Goal: Task Accomplishment & Management: Complete application form

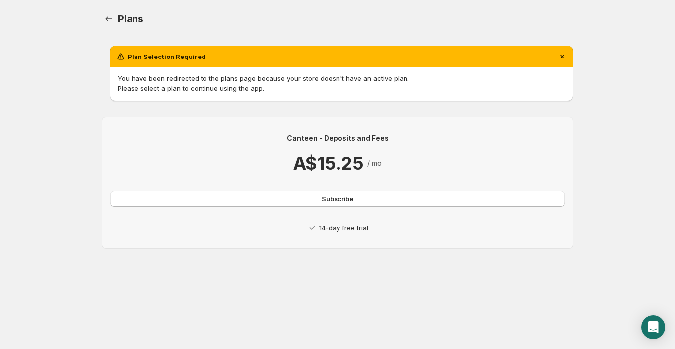
click at [344, 230] on p "14-day free trial" at bounding box center [343, 228] width 49 height 10
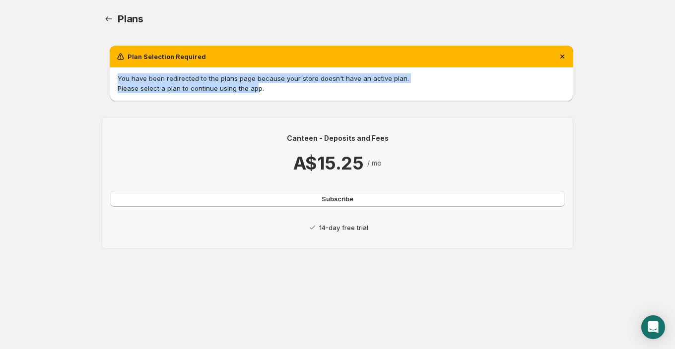
drag, startPoint x: 253, startPoint y: 90, endPoint x: 252, endPoint y: 67, distance: 22.3
click at [253, 67] on div "You have been redirected to the plans page because your store doesn't have an a…" at bounding box center [341, 84] width 463 height 34
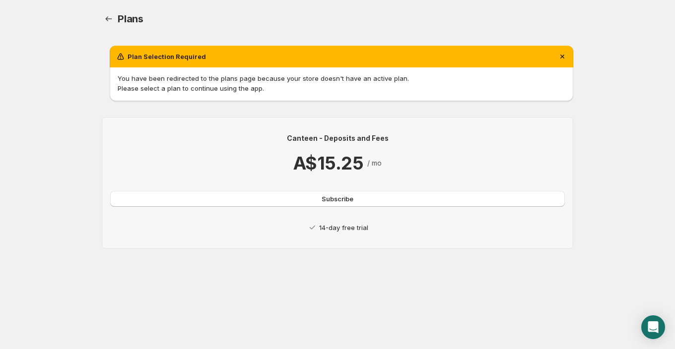
click at [213, 33] on div "Plans. This page is ready Plans" at bounding box center [337, 19] width 471 height 38
click at [366, 228] on p "14-day free trial" at bounding box center [343, 228] width 49 height 10
click at [343, 199] on span "Subscribe" at bounding box center [338, 199] width 32 height 10
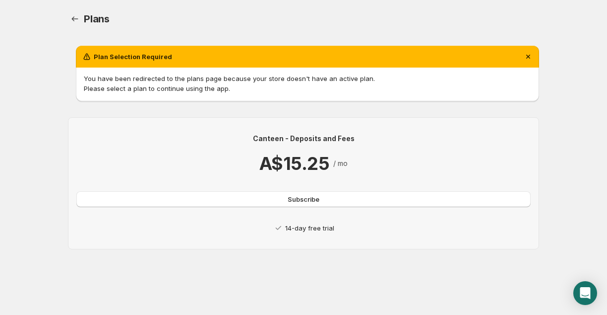
click at [317, 80] on p "You have been redirected to the plans page because your store doesn't have an a…" at bounding box center [308, 78] width 448 height 10
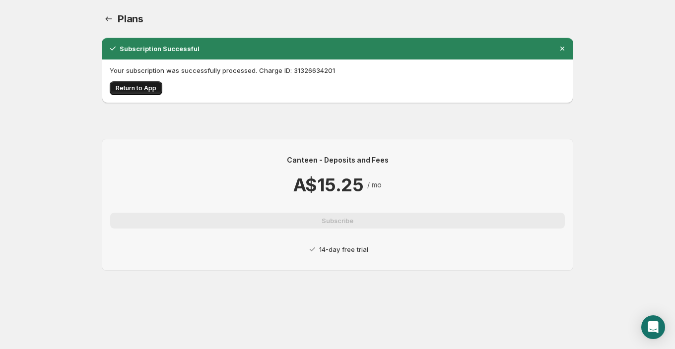
click at [143, 88] on span "Return to App" at bounding box center [136, 88] width 41 height 8
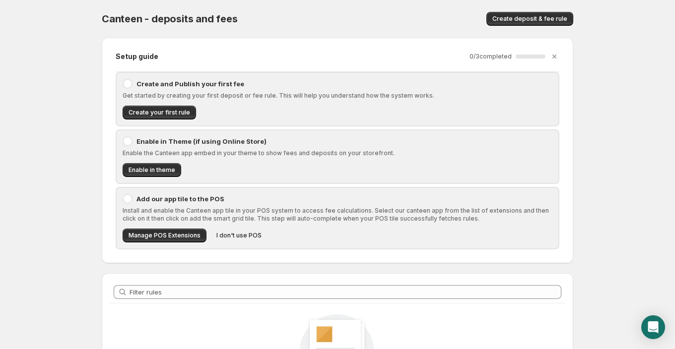
click at [195, 80] on p "Create and Publish your first fee" at bounding box center [344, 84] width 416 height 10
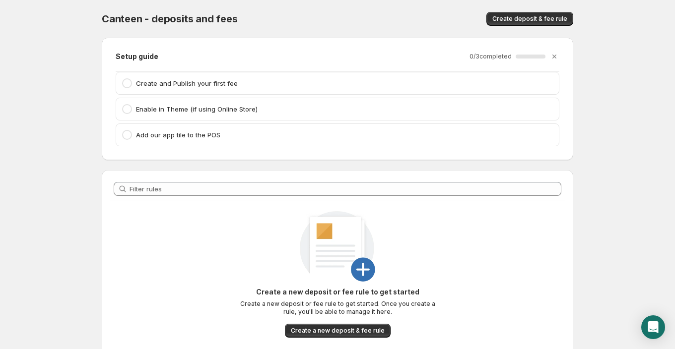
click at [195, 80] on p "Create and Publish your first fee" at bounding box center [344, 83] width 417 height 10
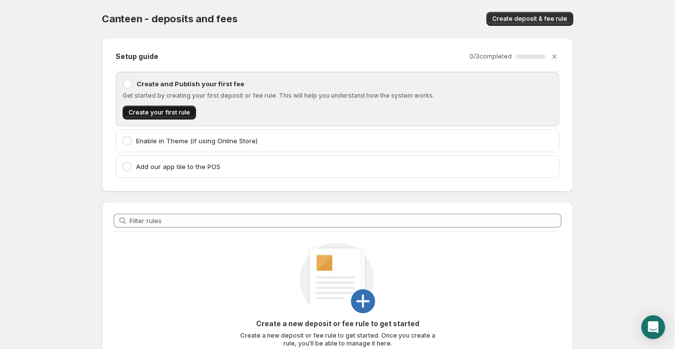
scroll to position [56, 0]
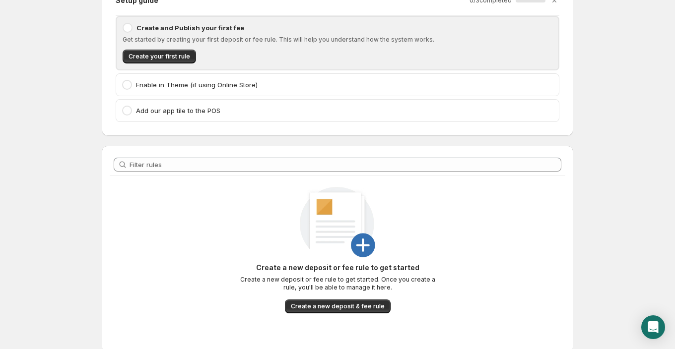
click at [173, 89] on div "Enable in Theme (if using Online Store)" at bounding box center [337, 85] width 443 height 22
click at [174, 83] on p "Enable in Theme (if using Online Store)" at bounding box center [344, 85] width 417 height 10
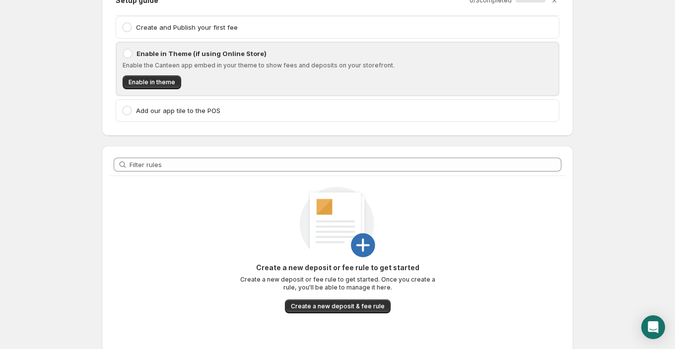
click at [184, 112] on p "Add our app tile to the POS" at bounding box center [344, 111] width 417 height 10
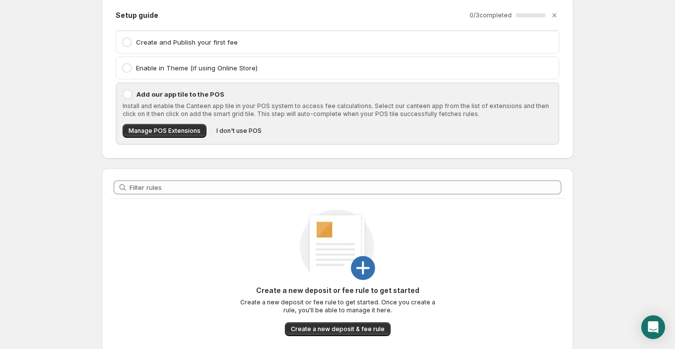
scroll to position [0, 0]
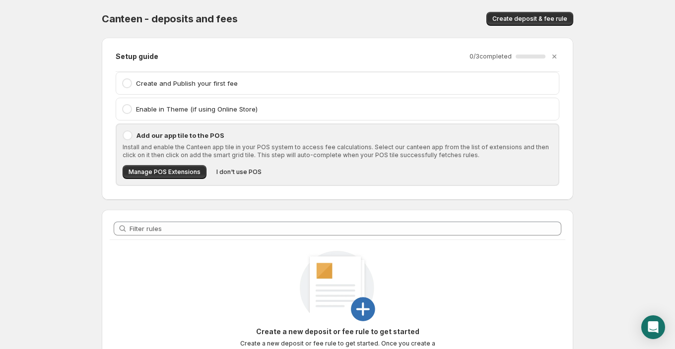
click at [190, 78] on p "Create and Publish your first fee" at bounding box center [344, 83] width 417 height 10
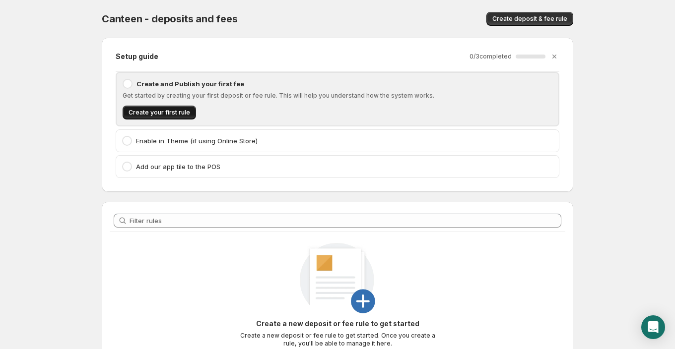
click at [175, 117] on button "Create your first rule" at bounding box center [159, 113] width 73 height 14
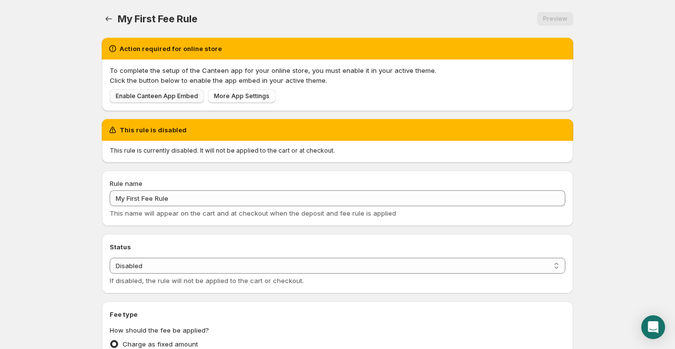
click at [162, 98] on span "Enable Canteen App Embed" at bounding box center [157, 96] width 82 height 8
click at [230, 152] on p "This rule is currently disabled. It will not be applied to the cart or at check…" at bounding box center [338, 151] width 456 height 8
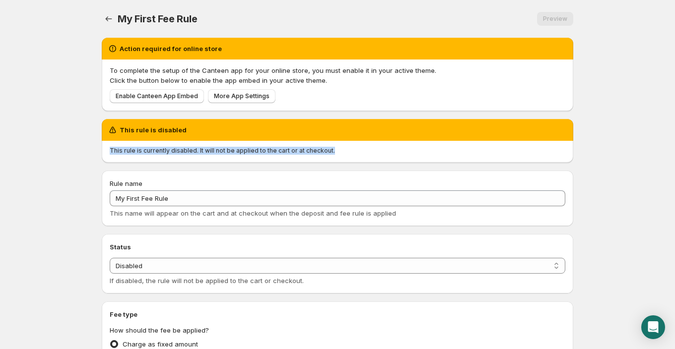
click at [230, 152] on p "This rule is currently disabled. It will not be applied to the cart or at check…" at bounding box center [338, 151] width 456 height 8
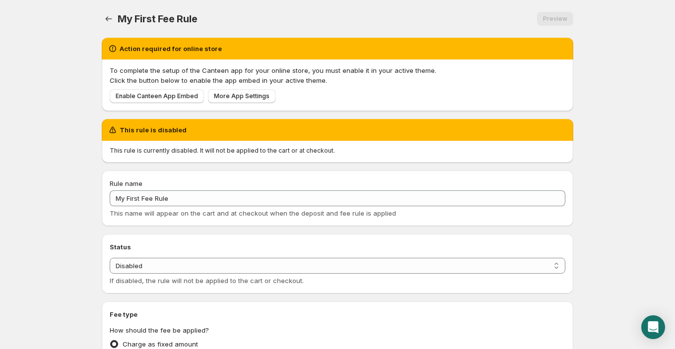
click at [230, 150] on p "This rule is currently disabled. It will not be applied to the cart or at check…" at bounding box center [338, 151] width 456 height 8
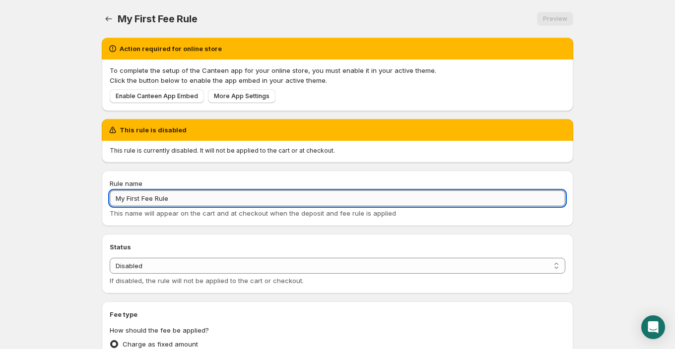
click at [223, 204] on input "My First Fee Rule" at bounding box center [338, 199] width 456 height 16
drag, startPoint x: 193, startPoint y: 198, endPoint x: 103, endPoint y: 198, distance: 90.3
click at [103, 198] on div "Rule name My First Fee Rule This name will appear on the cart and at checkout w…" at bounding box center [337, 199] width 471 height 56
click at [173, 263] on select "Enabled Disabled" at bounding box center [338, 266] width 456 height 16
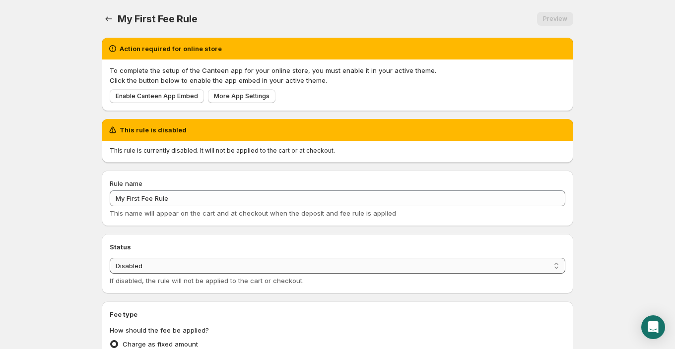
select select "active"
click at [110, 258] on select "Enabled Disabled" at bounding box center [338, 266] width 456 height 16
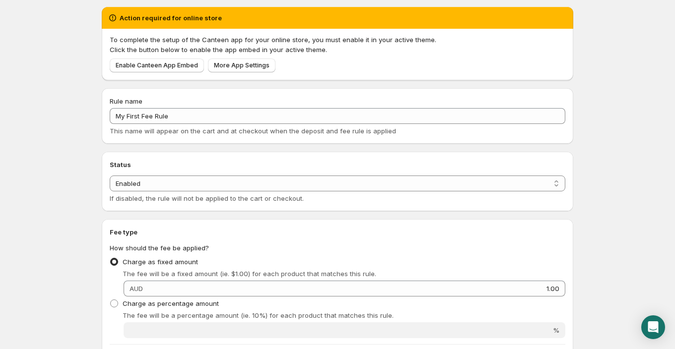
scroll to position [32, 0]
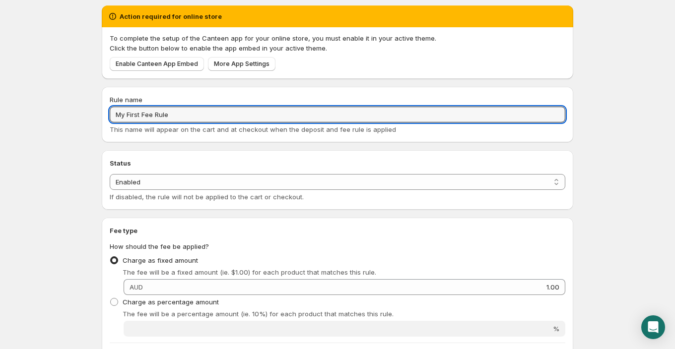
drag, startPoint x: 227, startPoint y: 115, endPoint x: 88, endPoint y: 109, distance: 139.1
click at [88, 109] on body "Home Help My First Fee Rule. This page is ready My First Fee Rule Preview More …" at bounding box center [337, 142] width 675 height 349
type input "Security Bond"
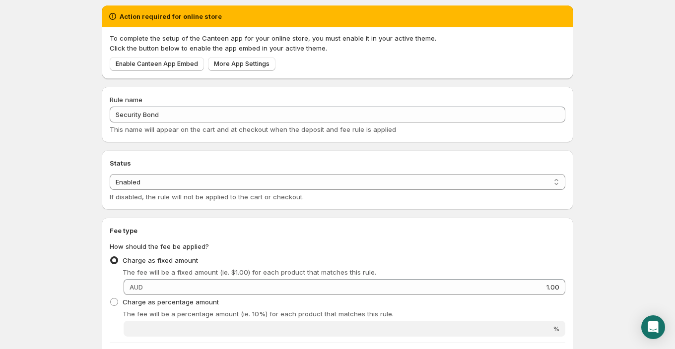
click at [182, 154] on div "Status Status Enabled Disabled Enabled If disabled, the rule will not be applie…" at bounding box center [337, 180] width 471 height 60
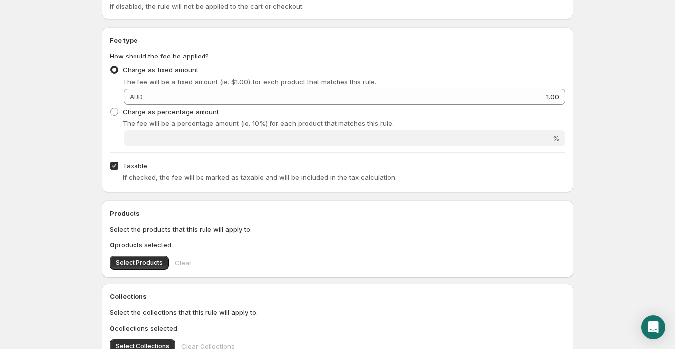
scroll to position [155, 0]
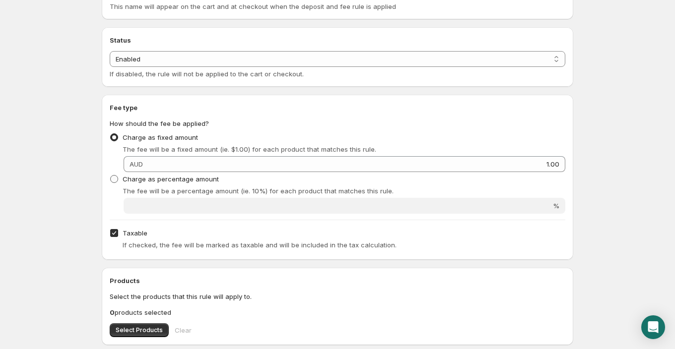
click at [181, 184] on label "Charge as percentage amount" at bounding box center [164, 179] width 109 height 14
click at [111, 176] on input "Charge as percentage amount" at bounding box center [110, 175] width 0 height 0
radio input "true"
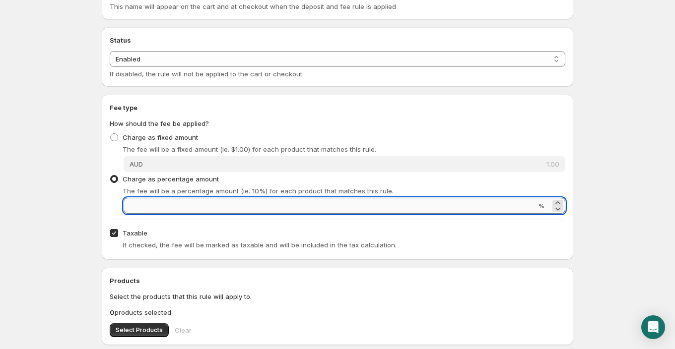
click at [185, 208] on input "Percentage amount" at bounding box center [330, 206] width 412 height 16
click at [186, 137] on span "Charge as fixed amount" at bounding box center [160, 137] width 75 height 8
click at [111, 134] on input "Charge as fixed amount" at bounding box center [110, 133] width 0 height 0
radio input "true"
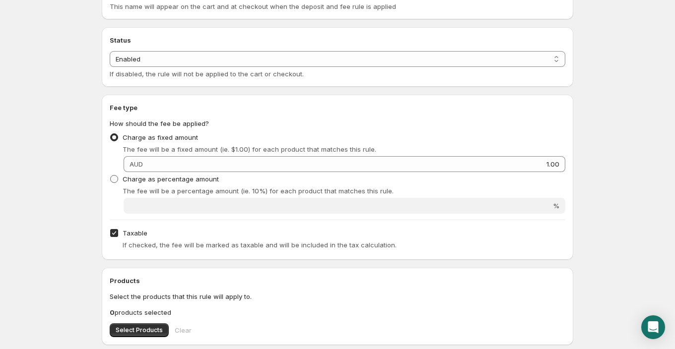
click at [129, 180] on span "Charge as percentage amount" at bounding box center [171, 179] width 96 height 8
click at [111, 176] on input "Charge as percentage amount" at bounding box center [110, 175] width 0 height 0
radio input "true"
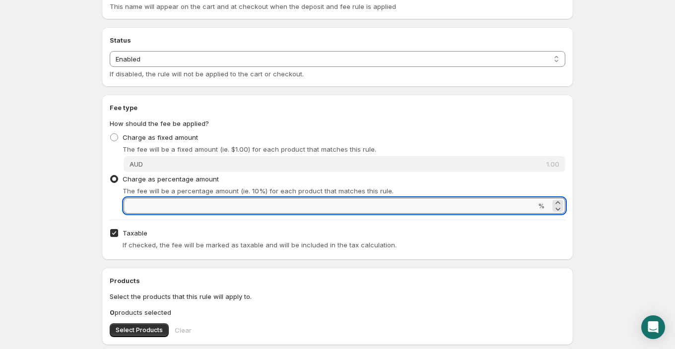
click at [154, 202] on input "Percentage amount" at bounding box center [330, 206] width 412 height 16
click at [179, 208] on input "12" at bounding box center [330, 206] width 412 height 16
type input "3"
type input "12"
click at [172, 226] on div "Taxable If checked, the fee will be marked as taxable and will be included in t…" at bounding box center [338, 239] width 456 height 26
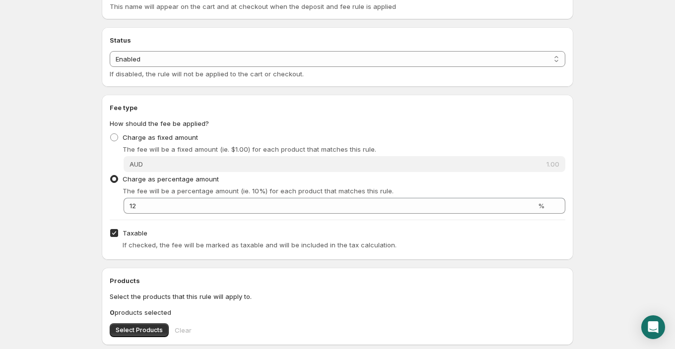
scroll to position [216, 0]
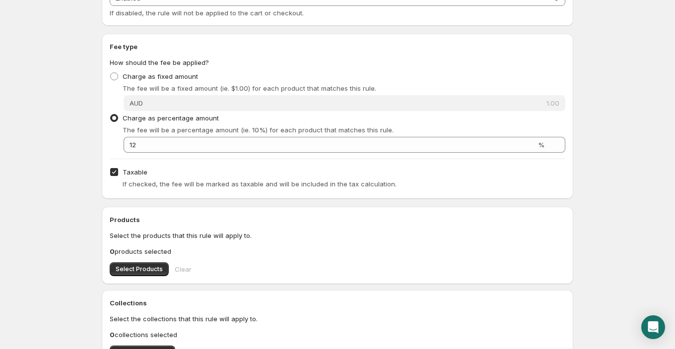
click at [133, 178] on label "Taxable" at bounding box center [129, 172] width 38 height 14
click at [118, 176] on input "Taxable" at bounding box center [114, 172] width 8 height 8
checkbox input "false"
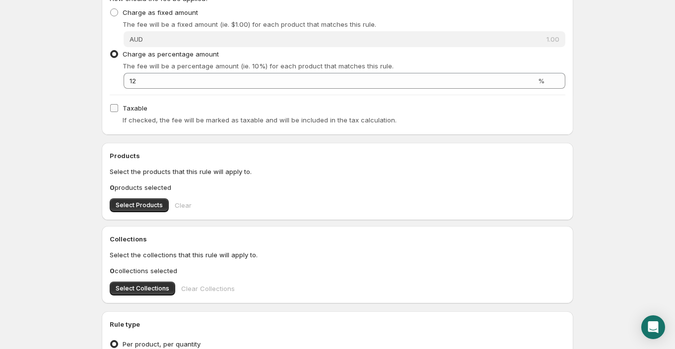
scroll to position [280, 0]
click at [136, 189] on p "0 products selected" at bounding box center [338, 188] width 456 height 10
click at [141, 204] on span "Select Products" at bounding box center [139, 206] width 47 height 8
click at [143, 293] on button "Select Collections" at bounding box center [143, 289] width 66 height 14
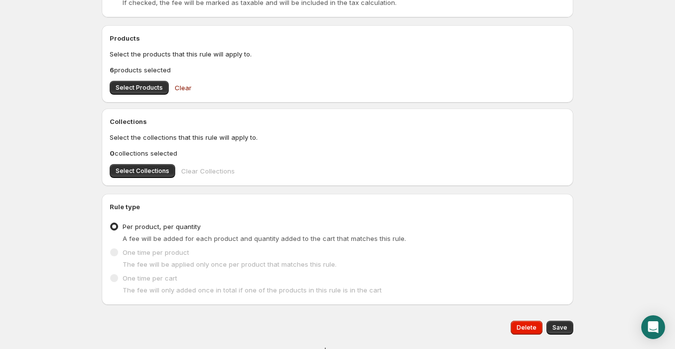
scroll to position [422, 0]
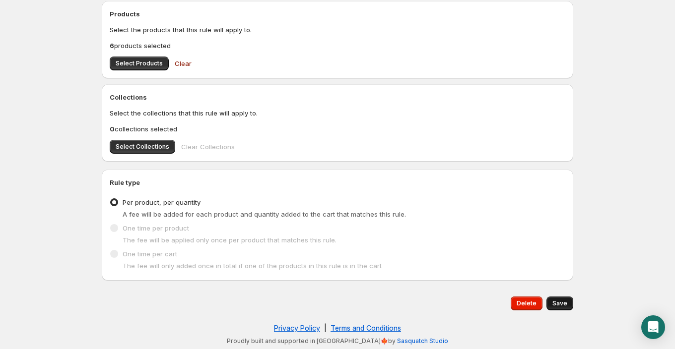
click at [563, 305] on span "Save" at bounding box center [559, 304] width 15 height 8
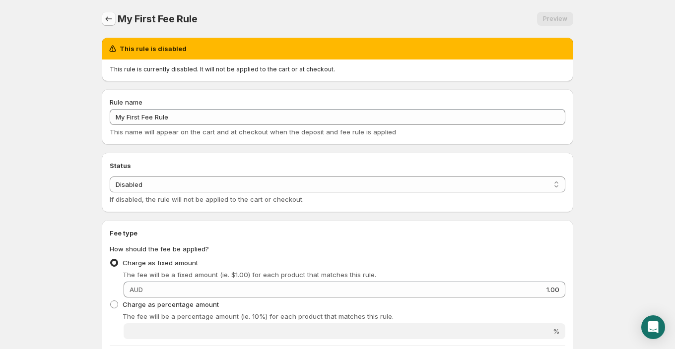
click at [104, 16] on icon "Settings" at bounding box center [109, 19] width 10 height 10
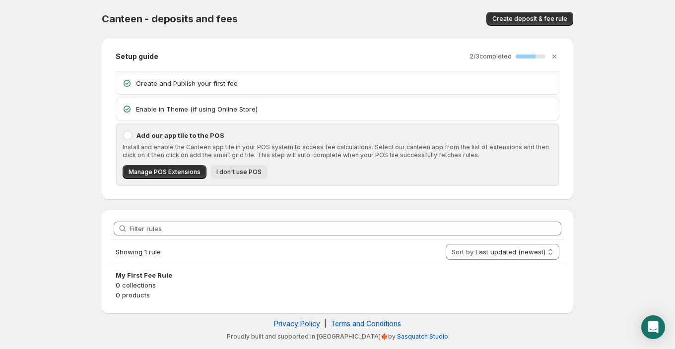
click at [248, 171] on span "I don't use POS" at bounding box center [238, 172] width 45 height 8
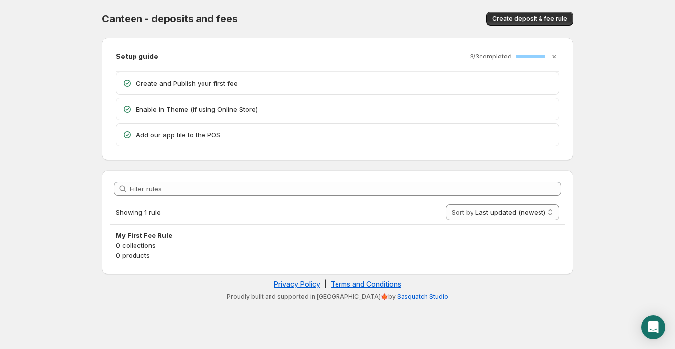
click at [251, 195] on div "Filter rules" at bounding box center [338, 189] width 456 height 22
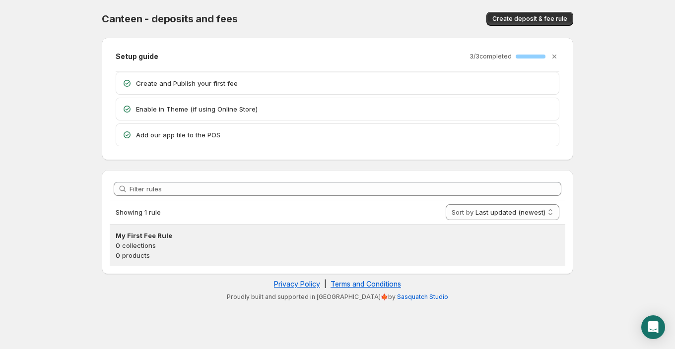
click at [243, 251] on p "0 products" at bounding box center [338, 256] width 444 height 10
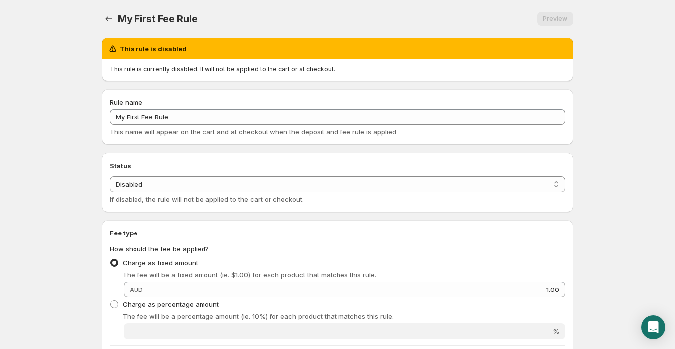
click at [165, 50] on h2 "This rule is disabled" at bounding box center [153, 49] width 67 height 10
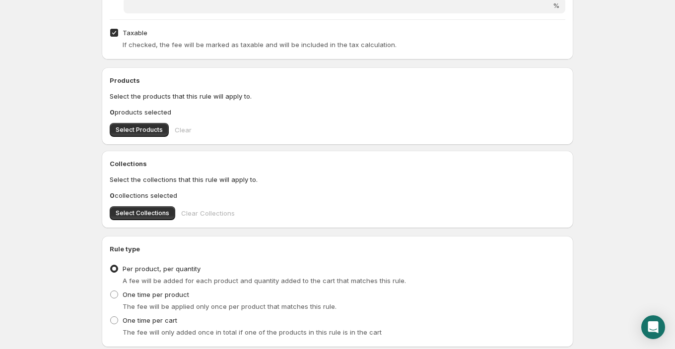
scroll to position [324, 0]
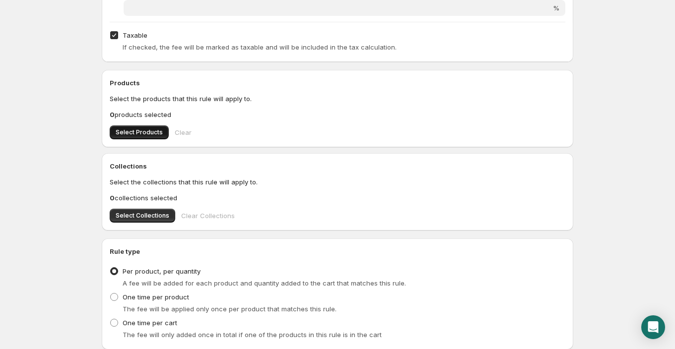
click at [156, 136] on button "Select Products" at bounding box center [139, 133] width 59 height 14
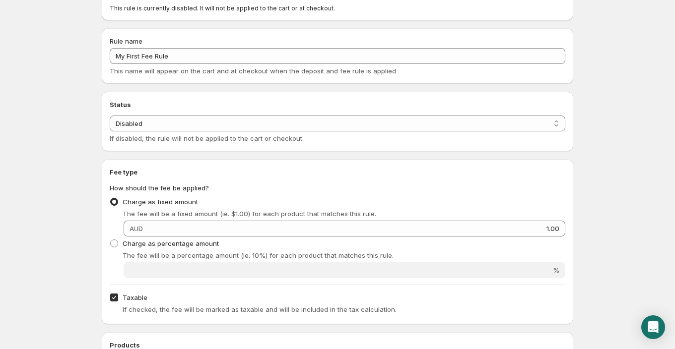
scroll to position [0, 0]
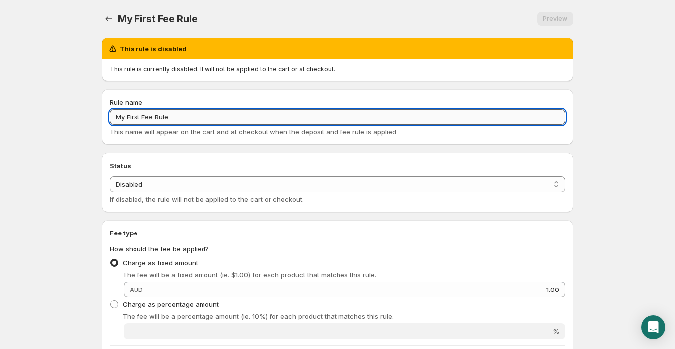
click at [321, 118] on input "My First Fee Rule" at bounding box center [338, 117] width 456 height 16
click at [295, 178] on select "Enabled Disabled" at bounding box center [338, 185] width 456 height 16
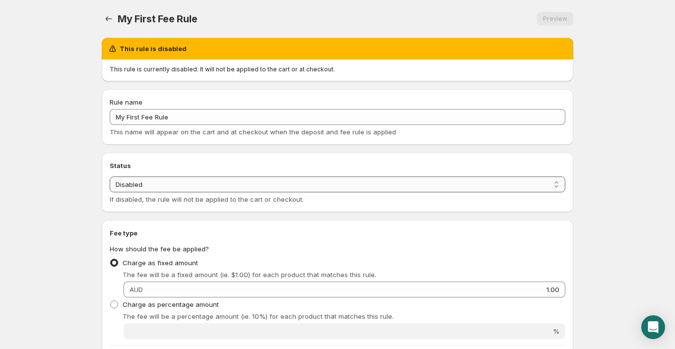
select select "active"
click at [110, 177] on select "Enabled Disabled" at bounding box center [338, 185] width 456 height 16
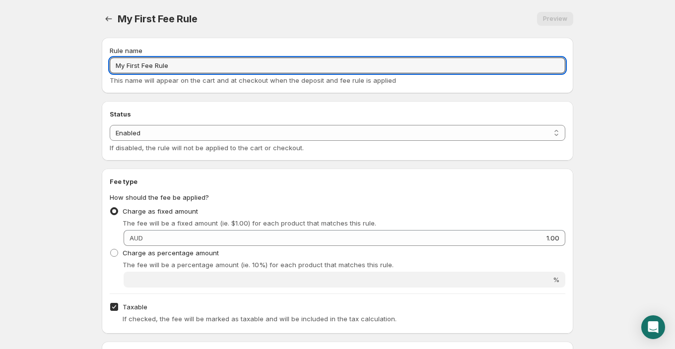
drag, startPoint x: 183, startPoint y: 67, endPoint x: 89, endPoint y: 67, distance: 93.3
click at [89, 67] on body "Home Help My First Fee Rule. This page is ready My First Fee Rule Preview More …" at bounding box center [337, 174] width 675 height 349
type input "b"
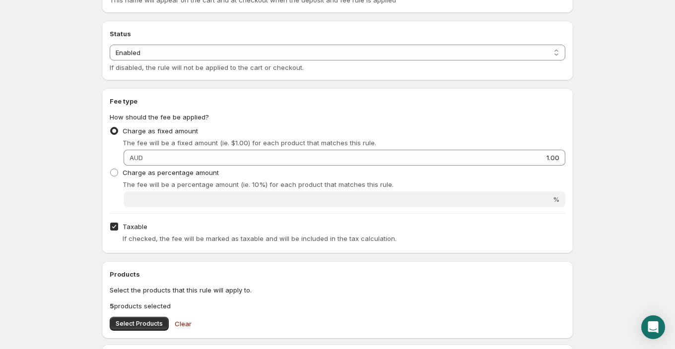
scroll to position [85, 0]
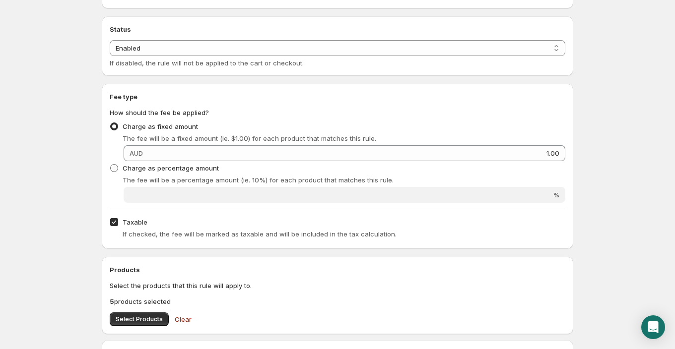
type input "Security Bond"
click at [163, 169] on span "Charge as percentage amount" at bounding box center [171, 168] width 96 height 8
click at [111, 165] on input "Charge as percentage amount" at bounding box center [110, 164] width 0 height 0
radio input "true"
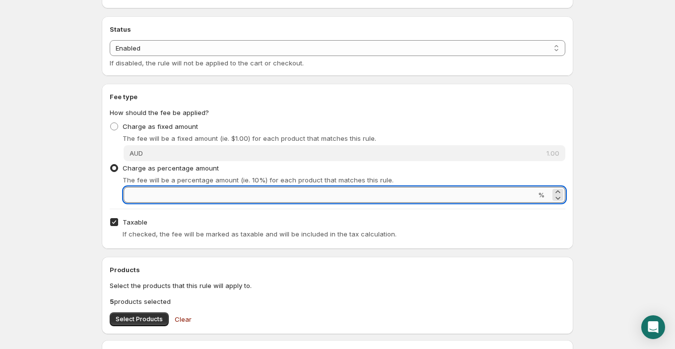
click at [165, 197] on input "Percentage amount" at bounding box center [330, 195] width 412 height 16
type input "12"
click at [177, 216] on div "Taxable If checked, the fee will be marked as taxable and will be included in t…" at bounding box center [338, 228] width 456 height 26
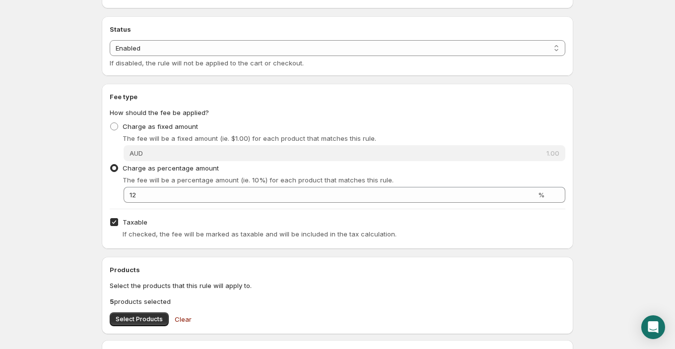
click at [133, 218] on span "Taxable" at bounding box center [135, 222] width 25 height 8
click at [118, 218] on input "Taxable" at bounding box center [114, 222] width 8 height 8
checkbox input "false"
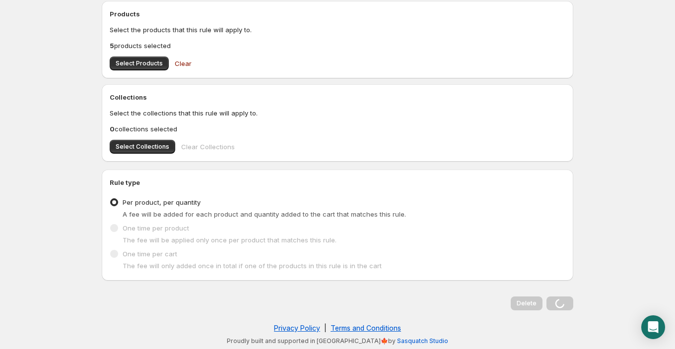
scroll to position [0, 0]
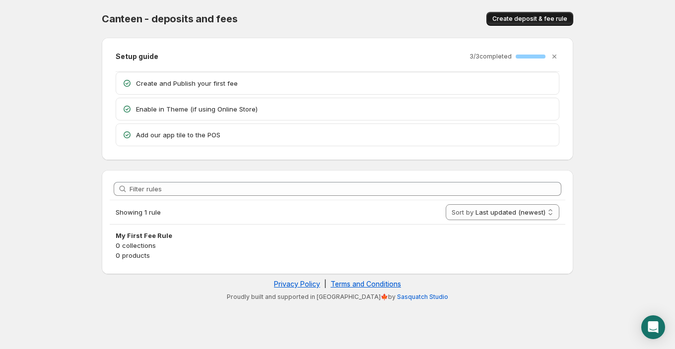
click at [512, 16] on span "Create deposit & fee rule" at bounding box center [529, 19] width 75 height 8
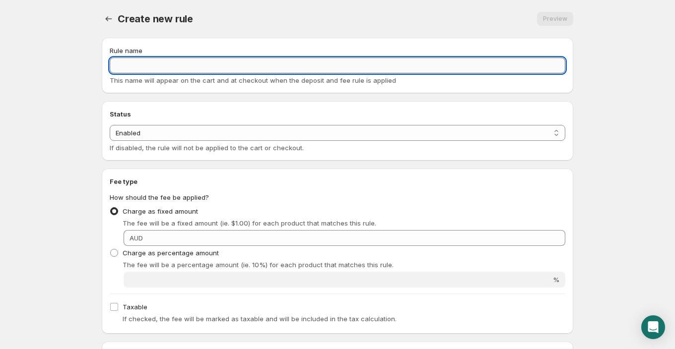
click at [487, 65] on input "Rule name" at bounding box center [338, 66] width 456 height 16
type input "Security Bond"
click at [428, 138] on select "Enabled Disabled" at bounding box center [338, 133] width 456 height 16
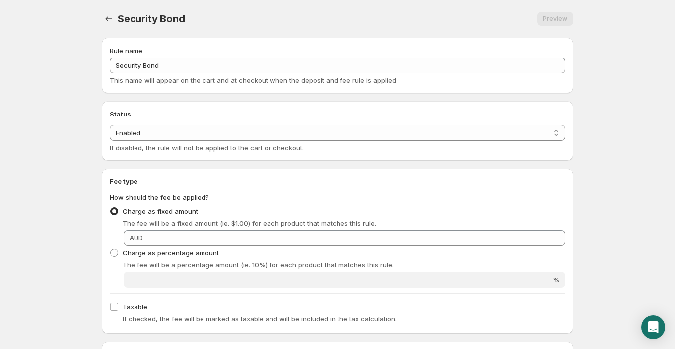
scroll to position [31, 0]
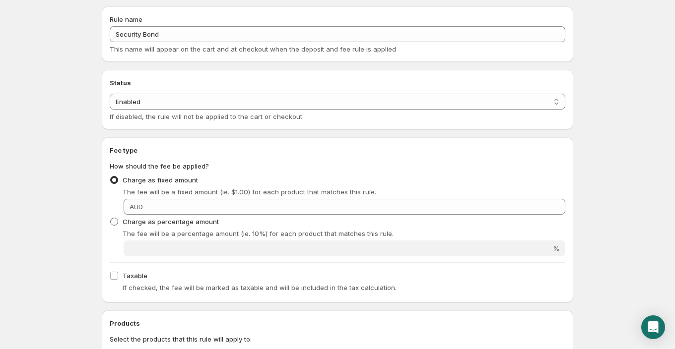
click at [185, 222] on span "Charge as percentage amount" at bounding box center [171, 222] width 96 height 8
click at [111, 218] on input "Charge as percentage amount" at bounding box center [110, 218] width 0 height 0
radio input "true"
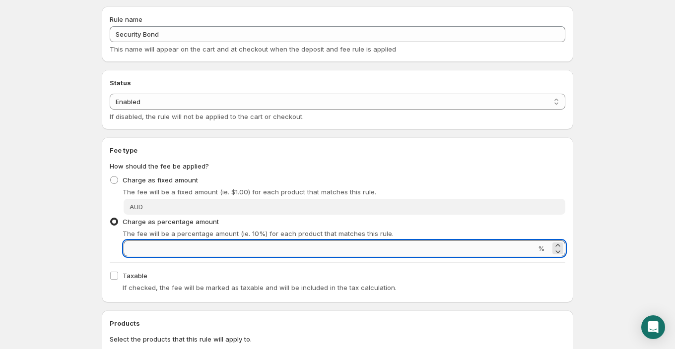
click at [195, 251] on input "Percentage amount" at bounding box center [330, 249] width 412 height 16
type input "12"
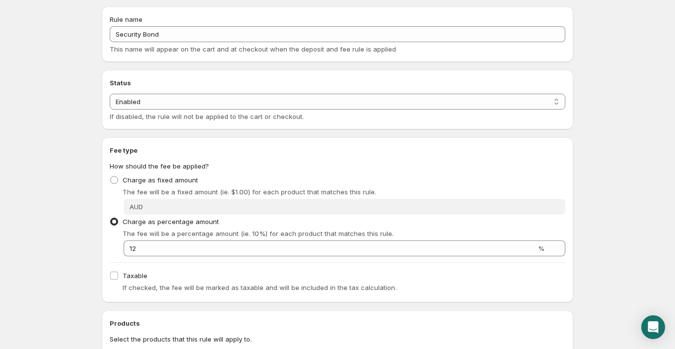
click at [266, 219] on div "Charge as percentage amount The fee will be a percentage amount (ie. 10%) for e…" at bounding box center [338, 227] width 456 height 24
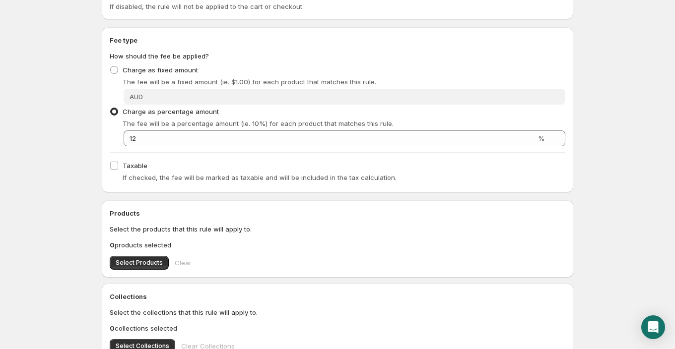
scroll to position [154, 0]
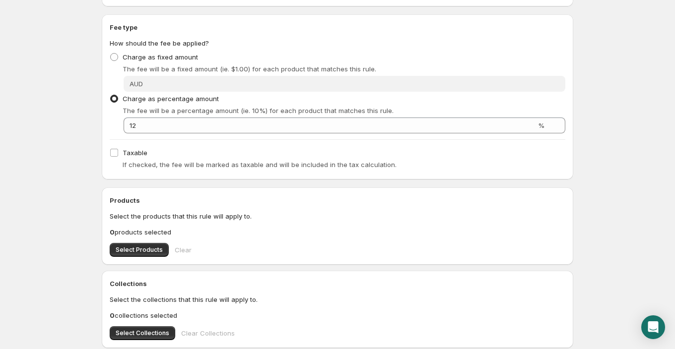
click at [121, 259] on div "Products Select the products that this rule will apply to. 0 products selected …" at bounding box center [337, 226] width 471 height 77
click at [122, 254] on button "Select Products" at bounding box center [139, 250] width 59 height 14
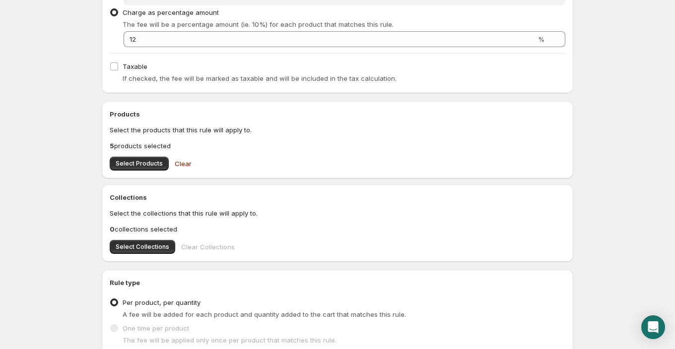
scroll to position [341, 0]
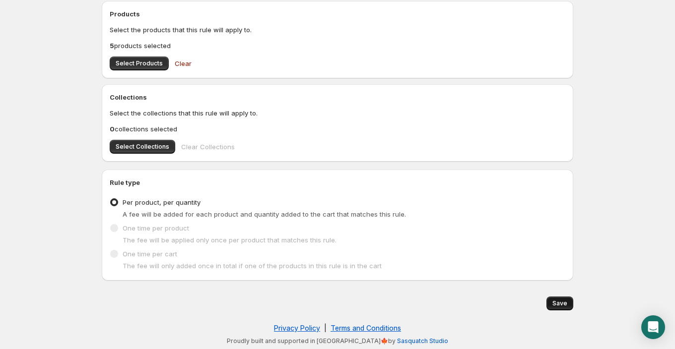
click at [567, 304] on button "Save" at bounding box center [559, 304] width 27 height 14
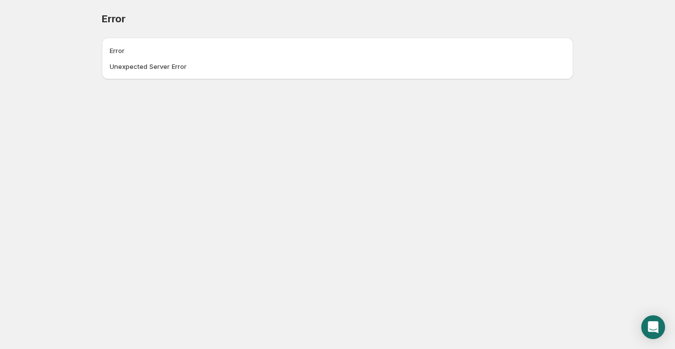
click at [171, 50] on h1 "Error" at bounding box center [338, 51] width 456 height 10
drag, startPoint x: 185, startPoint y: 69, endPoint x: 102, endPoint y: 6, distance: 104.4
click at [102, 5] on div "Error. This page is ready Error Error Unexpected Server Error" at bounding box center [337, 39] width 495 height 79
click at [102, 6] on div "Error. This page is ready Error" at bounding box center [337, 19] width 471 height 38
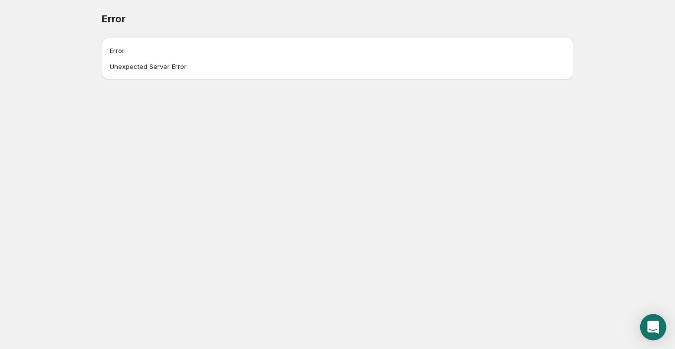
click at [649, 319] on div "Open Intercom Messenger" at bounding box center [653, 328] width 26 height 26
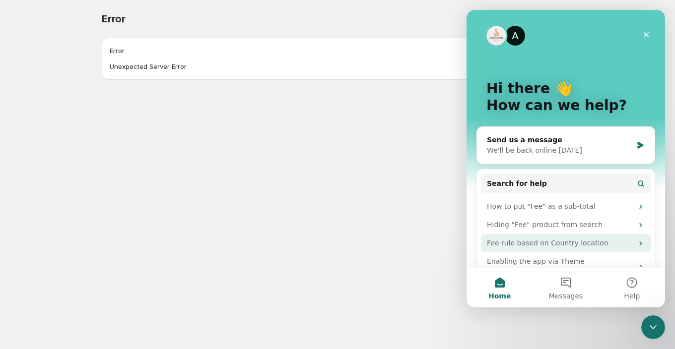
scroll to position [11, 0]
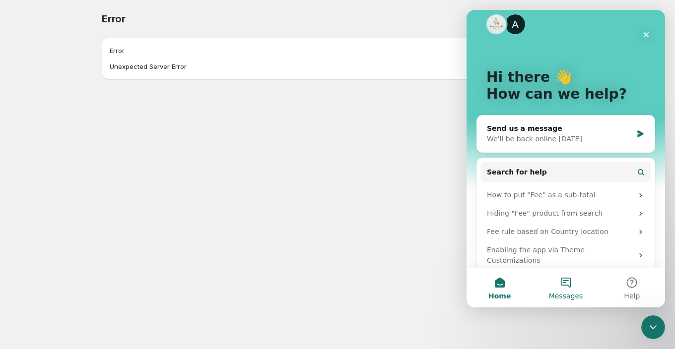
click at [569, 293] on span "Messages" at bounding box center [566, 296] width 34 height 7
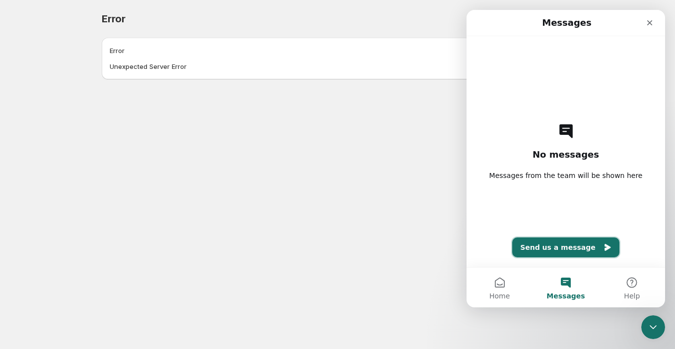
click at [570, 248] on button "Send us a message" at bounding box center [565, 248] width 107 height 20
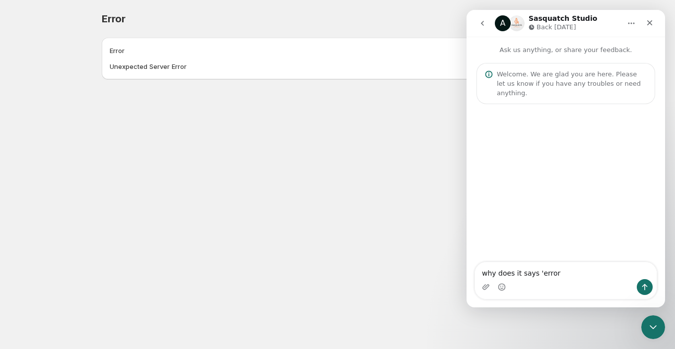
type textarea "why does it says 'error'"
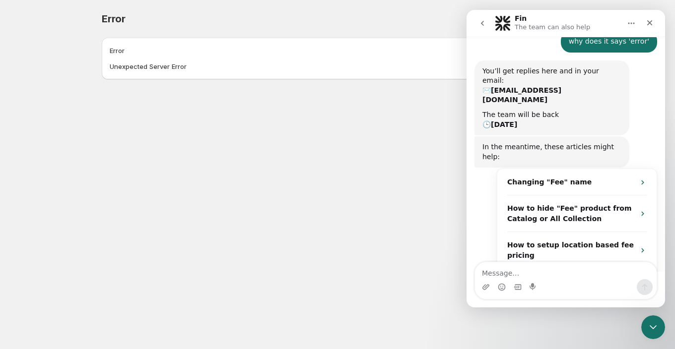
scroll to position [87, 0]
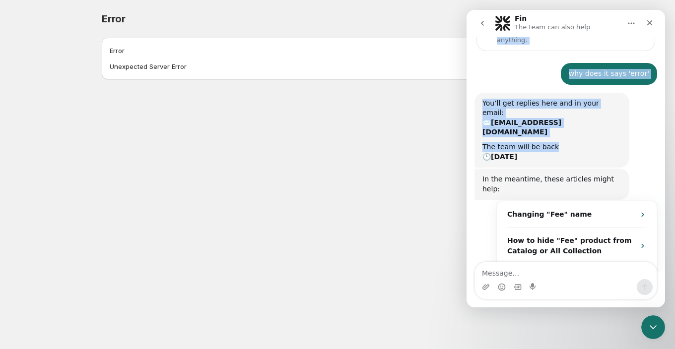
drag, startPoint x: 563, startPoint y: 85, endPoint x: 588, endPoint y: 37, distance: 54.6
click at [588, 37] on div "Ask us anything, or share your feedback. Welcome. We are glad you are here. Ple…" at bounding box center [565, 165] width 198 height 363
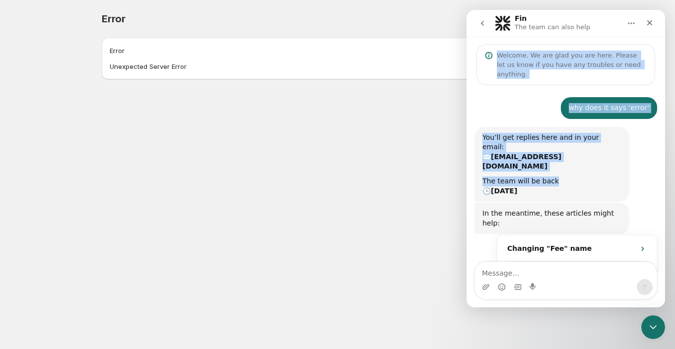
click at [570, 97] on div "why does it says 'error' • Just now" at bounding box center [609, 108] width 96 height 22
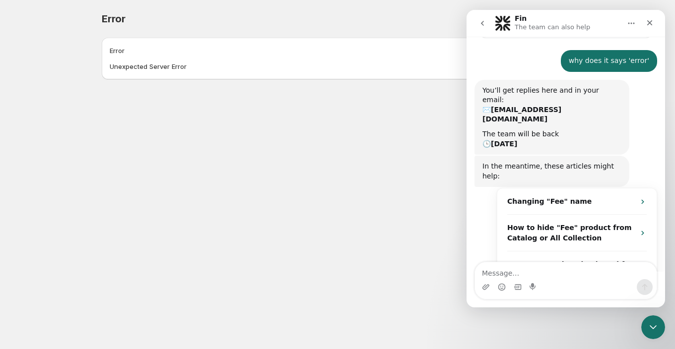
scroll to position [87, 0]
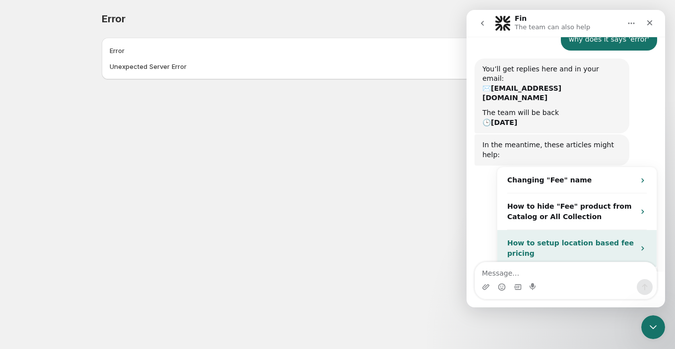
click at [584, 239] on strong "How to setup location based fee pricing" at bounding box center [570, 248] width 127 height 18
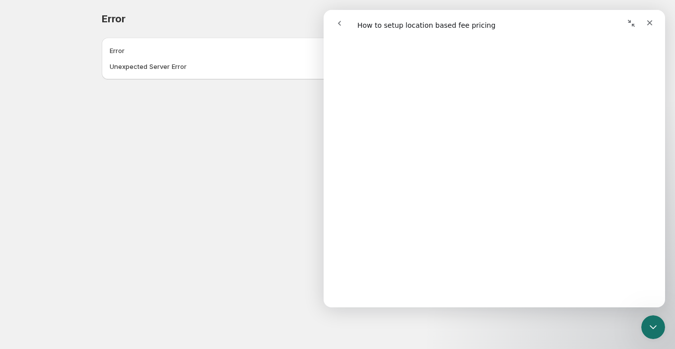
scroll to position [142, 0]
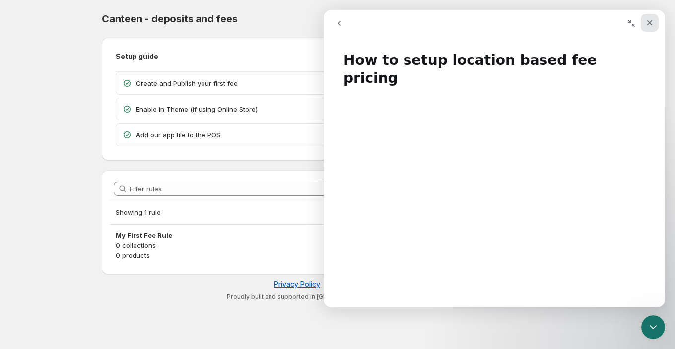
click at [649, 19] on icon "Close" at bounding box center [650, 23] width 8 height 8
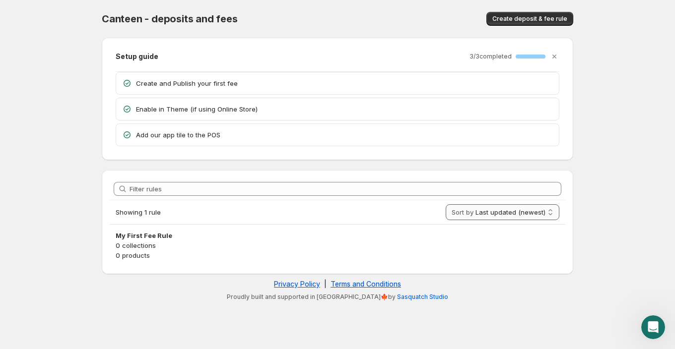
click at [510, 210] on select "Last updated (newest) Last updated (oldest)" at bounding box center [503, 212] width 114 height 16
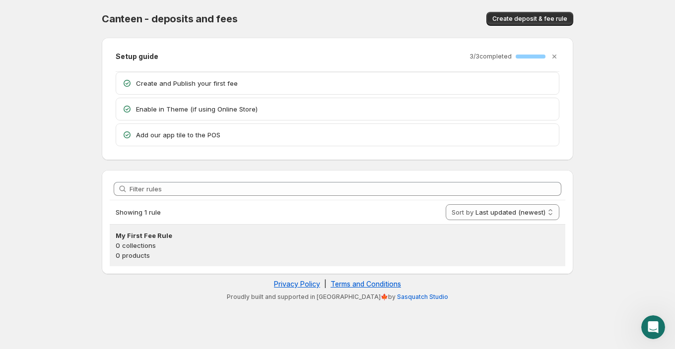
click at [316, 254] on p "0 products" at bounding box center [338, 256] width 444 height 10
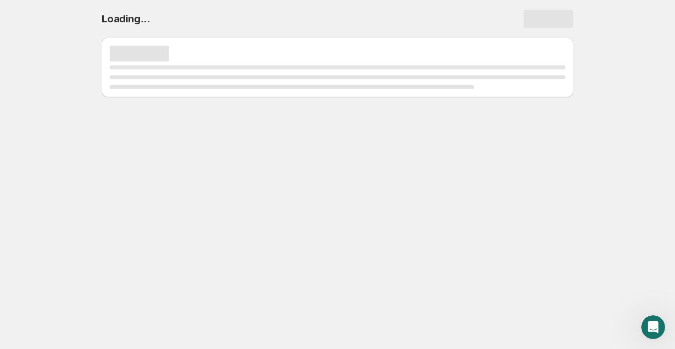
select select "deactive"
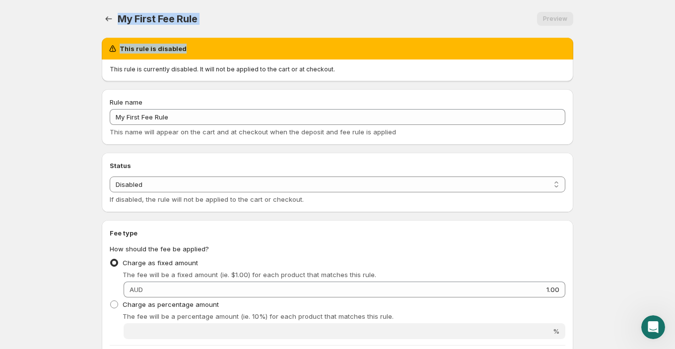
drag, startPoint x: 187, startPoint y: 56, endPoint x: 117, endPoint y: 36, distance: 72.3
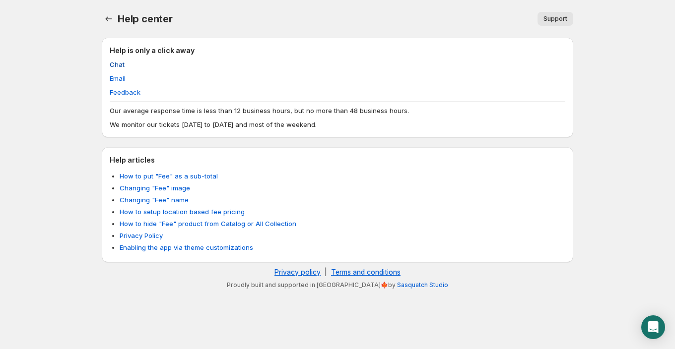
click at [119, 66] on span "Chat" at bounding box center [117, 65] width 15 height 10
click at [121, 65] on span "Chat" at bounding box center [117, 65] width 15 height 10
click at [139, 19] on span "Help center" at bounding box center [145, 19] width 55 height 12
click at [102, 18] on link "Home" at bounding box center [109, 19] width 14 height 14
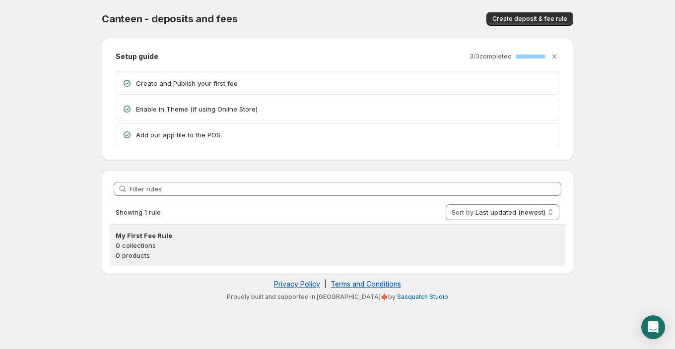
click at [140, 243] on p "0 collections" at bounding box center [338, 246] width 444 height 10
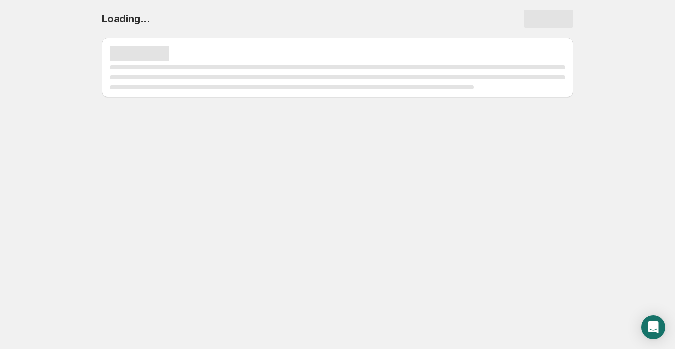
select select "deactive"
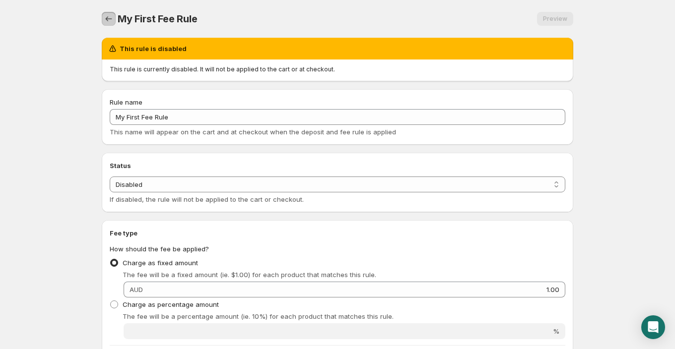
click at [111, 17] on icon "Settings" at bounding box center [109, 19] width 10 height 10
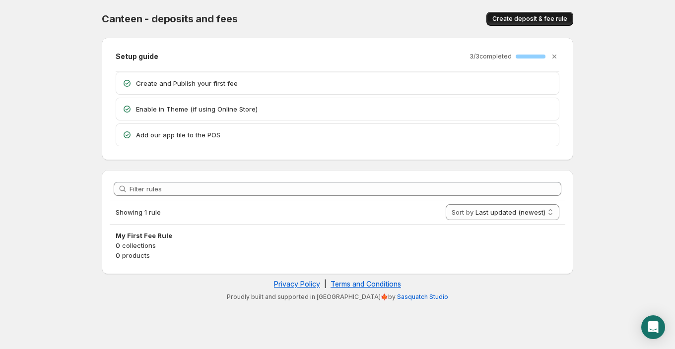
click at [554, 23] on button "Create deposit & fee rule" at bounding box center [529, 19] width 87 height 14
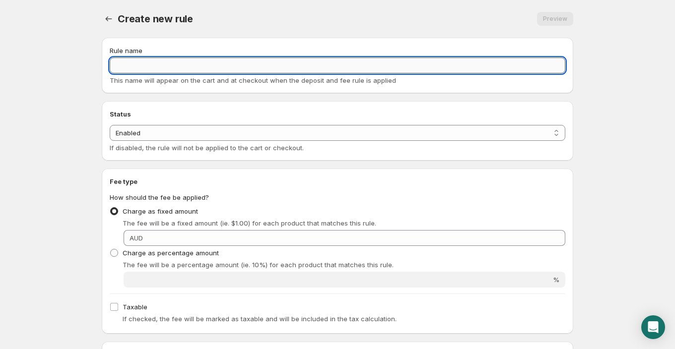
click at [351, 65] on input "Rule name" at bounding box center [338, 66] width 456 height 16
type input "Security deposit"
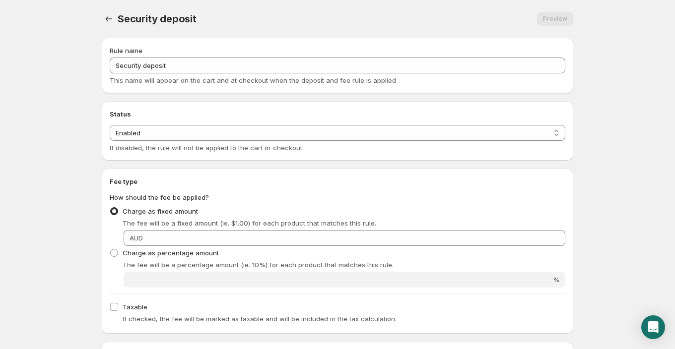
click at [384, 124] on div "Status Status Enabled Disabled Enabled If disabled, the rule will not be applie…" at bounding box center [338, 131] width 456 height 44
click at [384, 129] on select "Enabled Disabled" at bounding box center [338, 133] width 456 height 16
click at [110, 125] on select "Enabled Disabled" at bounding box center [338, 133] width 456 height 16
click at [268, 251] on div "Charge as percentage amount The fee will be a percentage amount (ie. 10%) for e…" at bounding box center [338, 258] width 456 height 24
click at [198, 257] on span "Charge as percentage amount" at bounding box center [171, 253] width 96 height 8
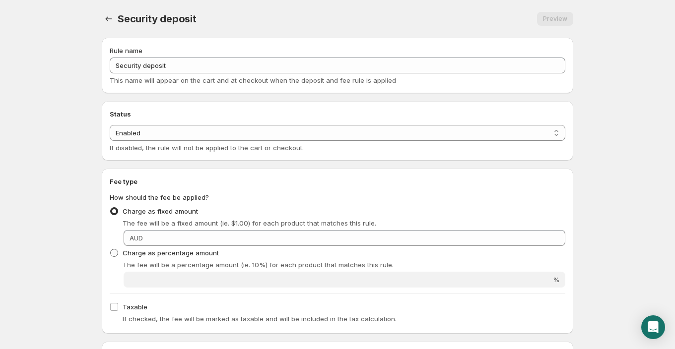
click at [111, 250] on input "Charge as percentage amount" at bounding box center [110, 249] width 0 height 0
radio input "true"
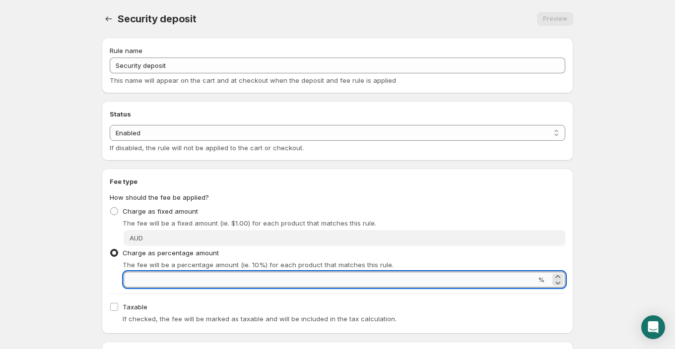
click at [196, 277] on input "Percentage amount" at bounding box center [330, 280] width 412 height 16
type input "12"
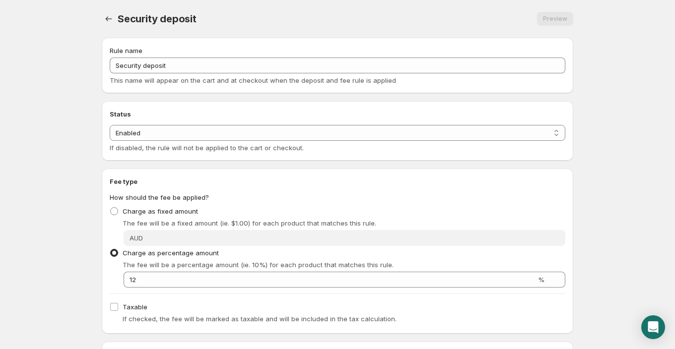
click at [91, 265] on div "Security deposit. This page is ready Security deposit Preview More actions Prev…" at bounding box center [337, 345] width 495 height 691
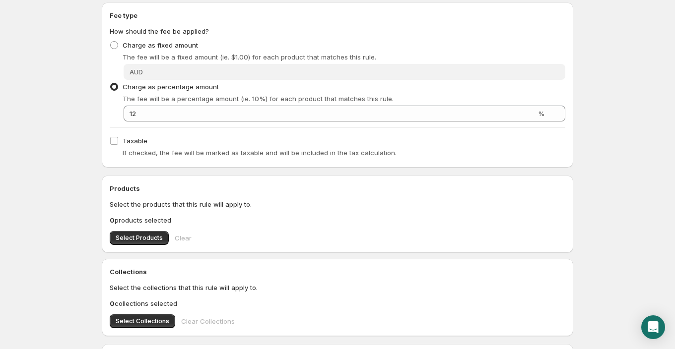
scroll to position [233, 0]
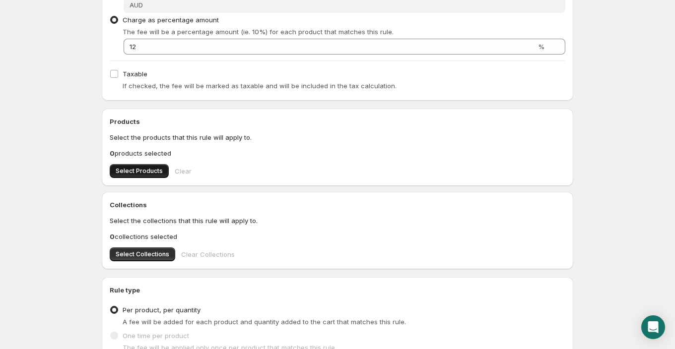
click at [156, 173] on span "Select Products" at bounding box center [139, 171] width 47 height 8
click at [153, 257] on span "Select Collections" at bounding box center [143, 255] width 54 height 8
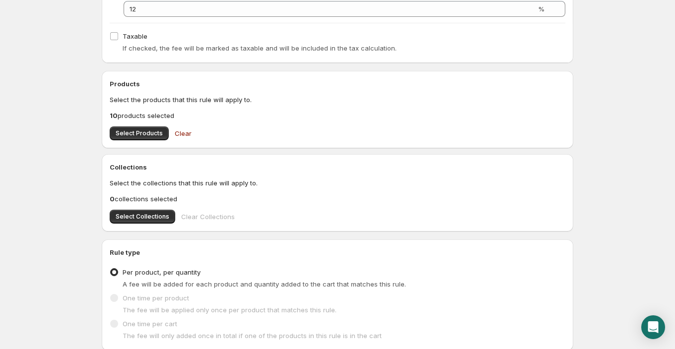
scroll to position [333, 0]
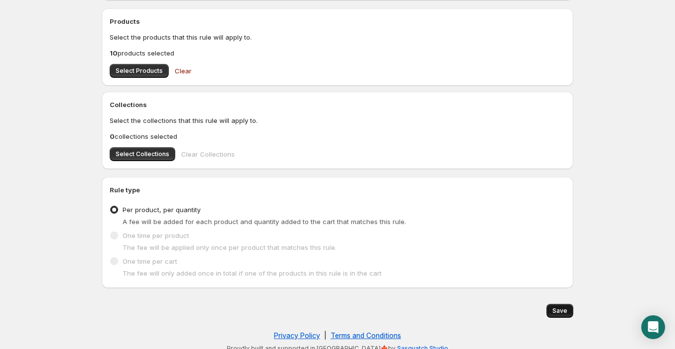
click at [571, 314] on button "Save" at bounding box center [559, 311] width 27 height 14
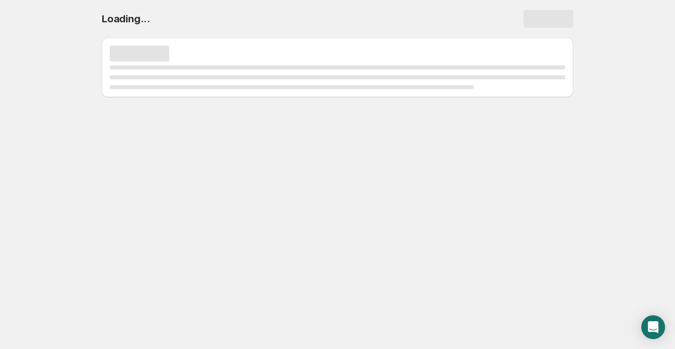
scroll to position [0, 0]
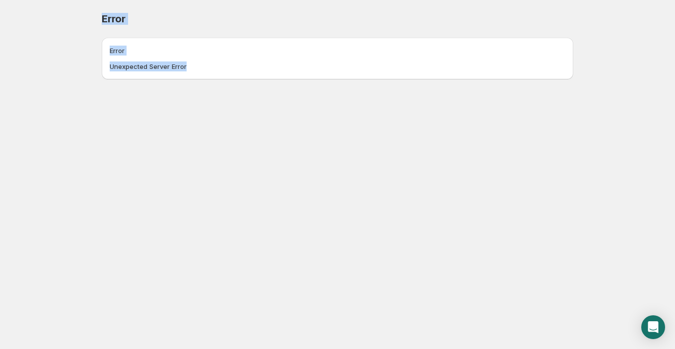
drag, startPoint x: 243, startPoint y: 132, endPoint x: 76, endPoint y: 0, distance: 212.7
click at [76, 0] on body "Home Help Error. This page is ready Error Error Unexpected Server Error" at bounding box center [337, 174] width 675 height 349
click at [85, 62] on body "Home Help Error. This page is ready Error Error Unexpected Server Error" at bounding box center [337, 174] width 675 height 349
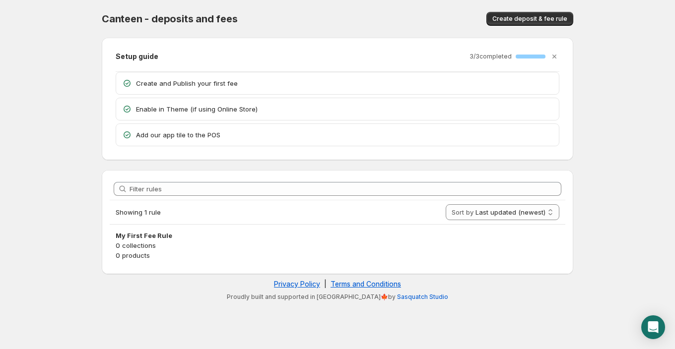
click at [154, 15] on span "Canteen - deposits and fees" at bounding box center [170, 19] width 136 height 12
click at [608, 193] on body "Home Help Canteen - deposits and fees. This page is ready Canteen - deposits an…" at bounding box center [337, 174] width 675 height 349
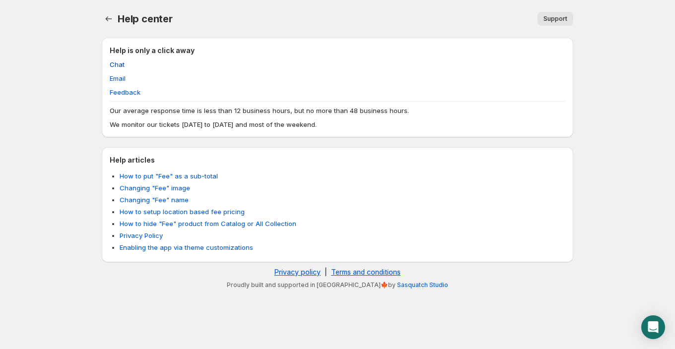
click at [121, 66] on span "Chat" at bounding box center [117, 65] width 15 height 10
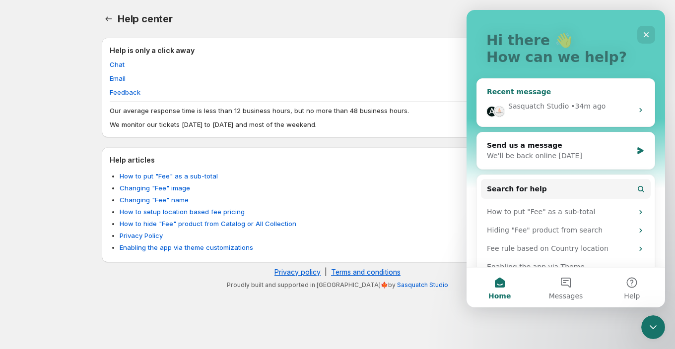
scroll to position [65, 0]
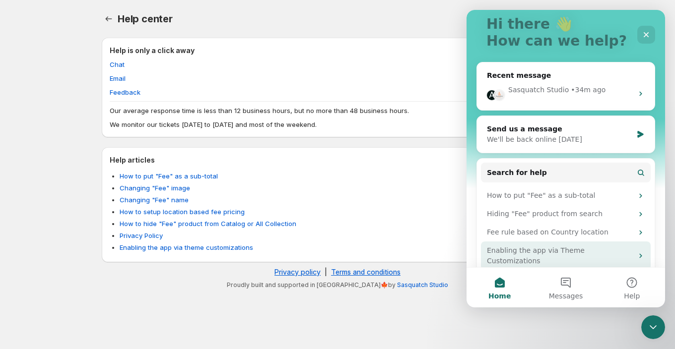
click at [582, 252] on div "Enabling the app via Theme Customizations" at bounding box center [560, 256] width 146 height 21
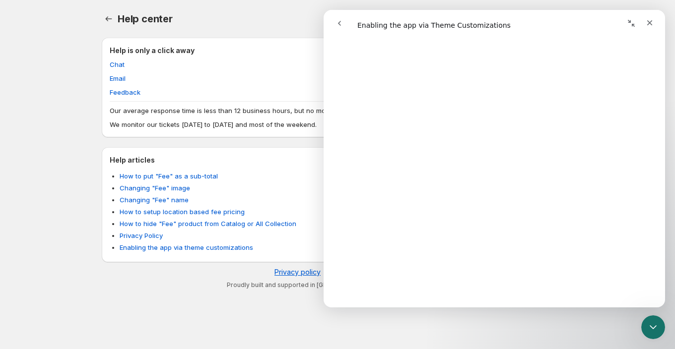
scroll to position [1255, 0]
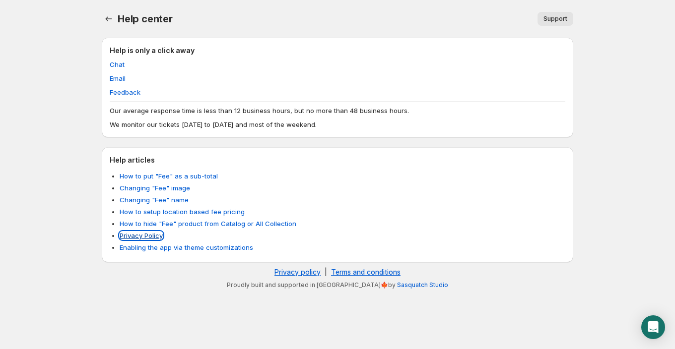
click at [152, 232] on link "Privacy Policy" at bounding box center [141, 236] width 43 height 8
